Goal: Transaction & Acquisition: Purchase product/service

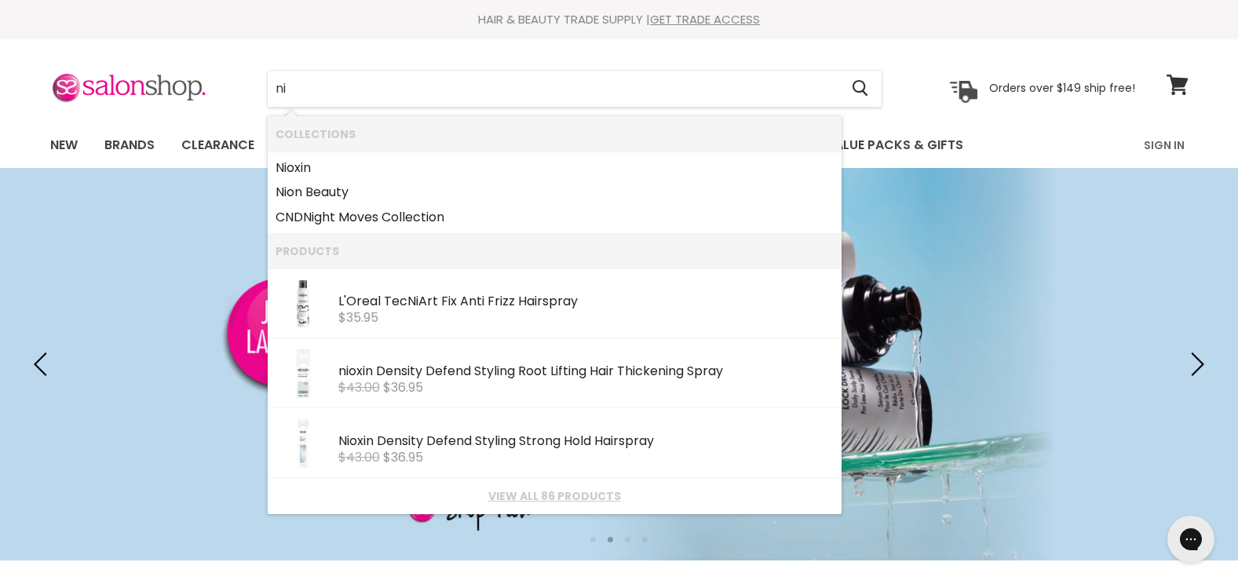
type input "nio"
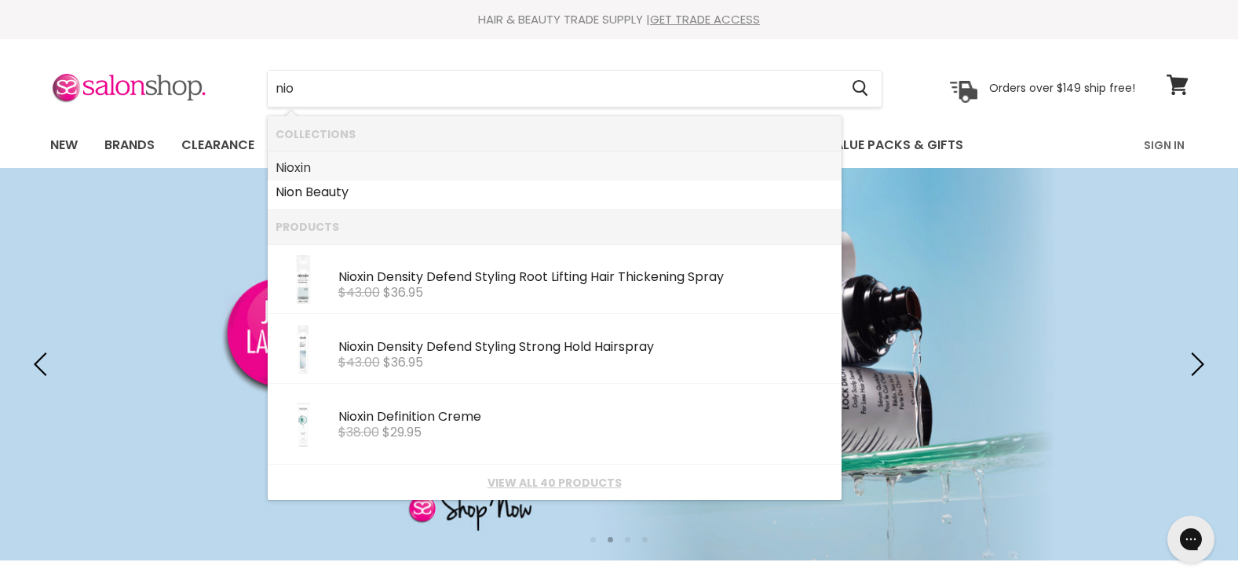
click at [300, 173] on link "Nio xin" at bounding box center [554, 167] width 558 height 25
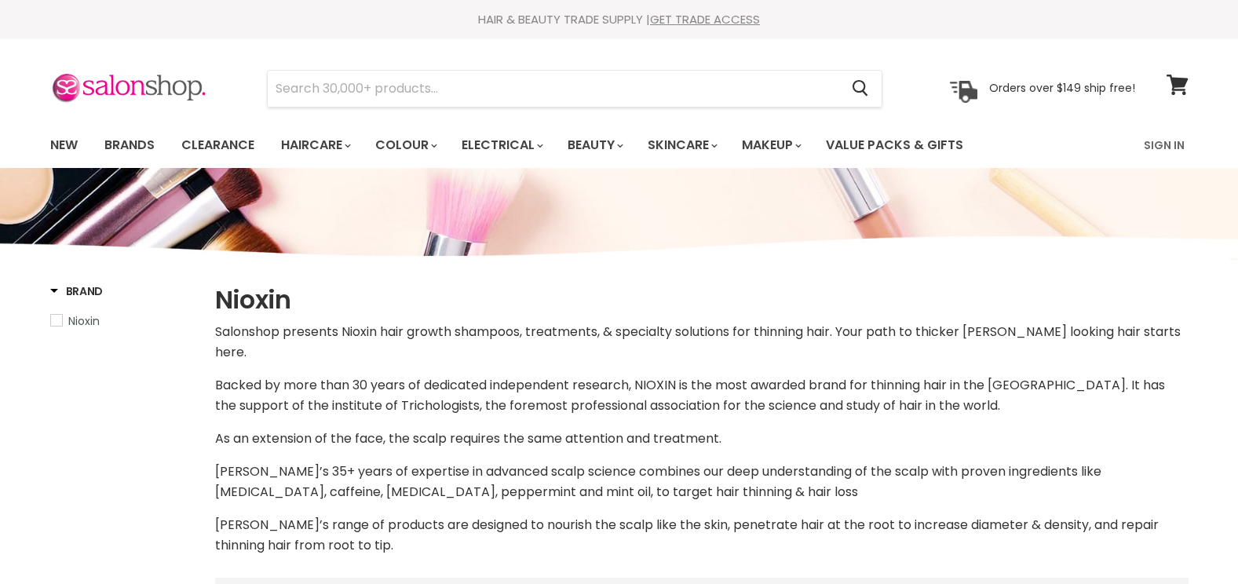
select select "manual"
click at [299, 89] on input "Search" at bounding box center [554, 89] width 572 height 36
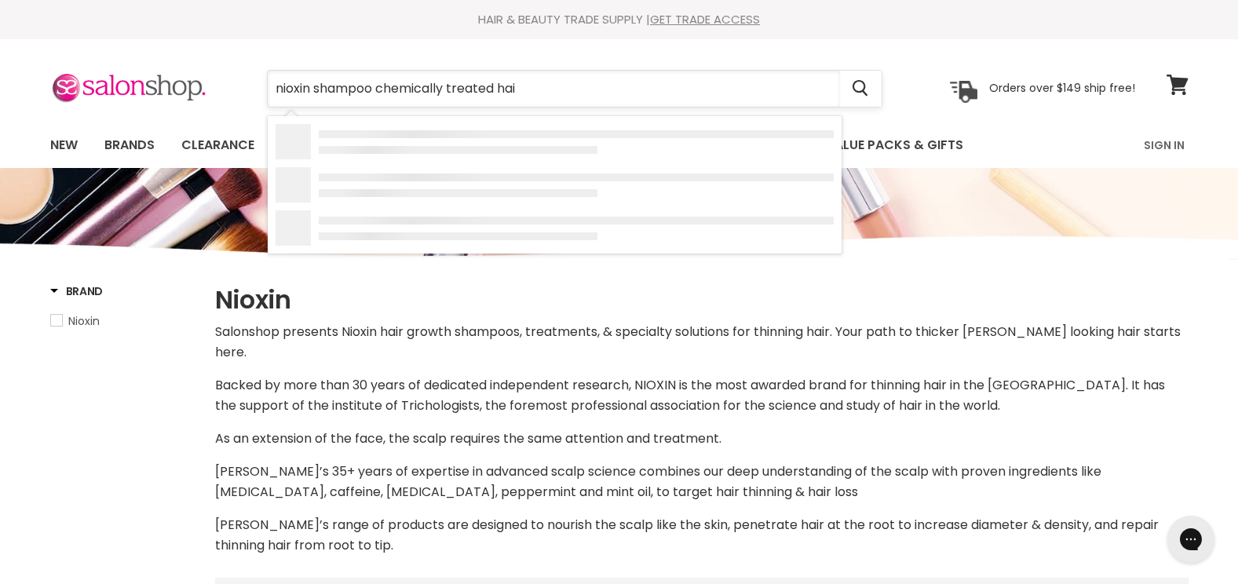
type input "nioxin shampoo chemically treated hair"
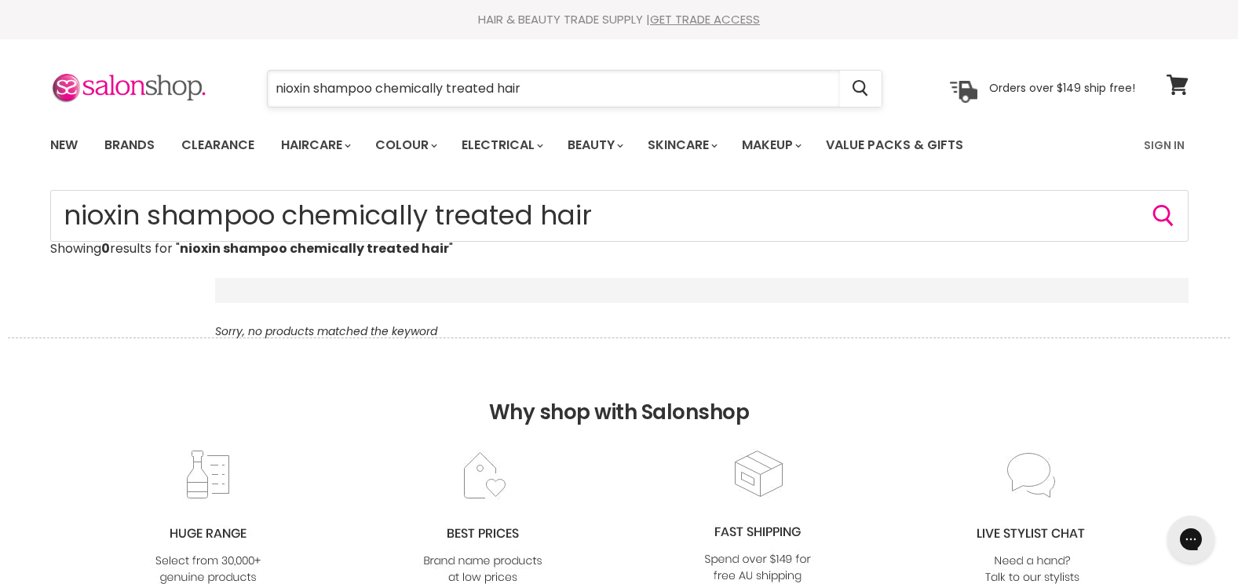
click at [531, 78] on input "nioxin shampoo chemically treated hair" at bounding box center [554, 89] width 572 height 36
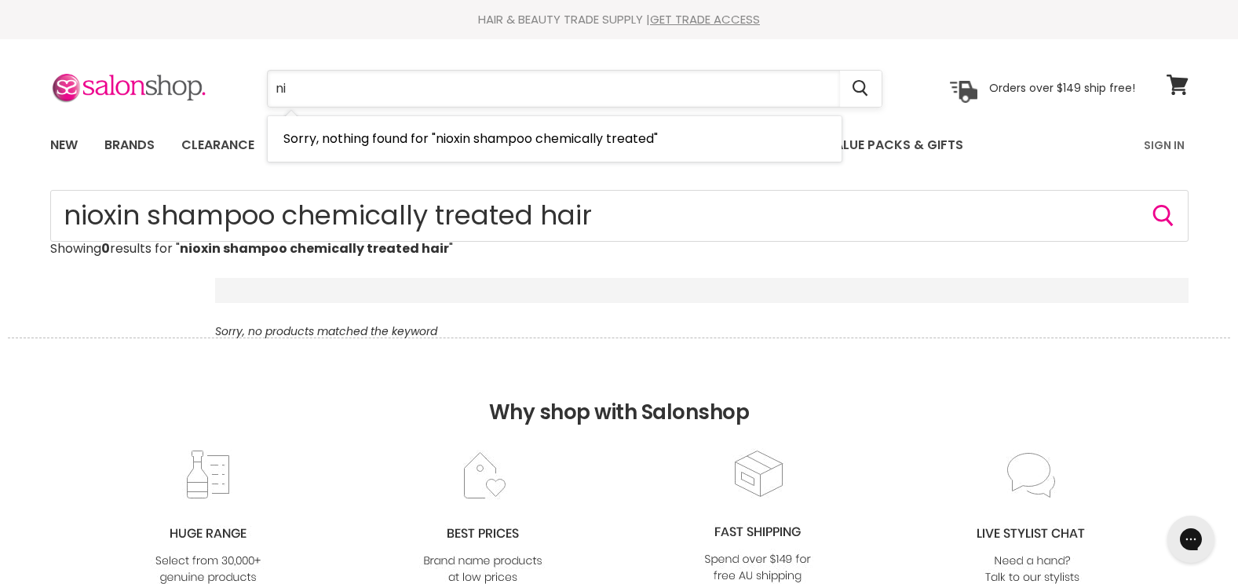
type input "n"
